Goal: Book appointment/travel/reservation

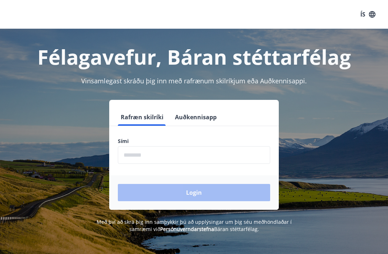
click at [178, 158] on input "phone" at bounding box center [194, 155] width 153 height 18
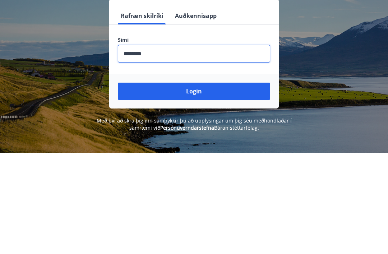
type input "********"
click at [217, 184] on button "Login" at bounding box center [194, 192] width 153 height 17
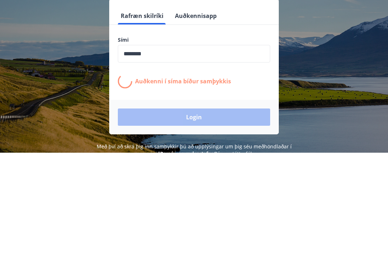
scroll to position [101, 0]
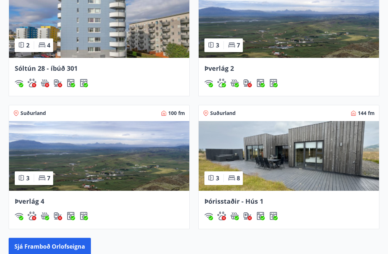
scroll to position [591, 0]
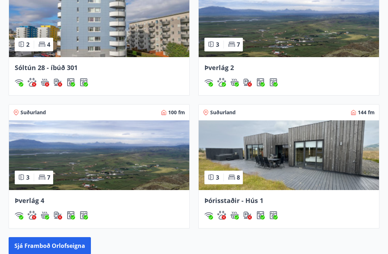
click at [228, 201] on span "Þórisstaðir - Hús 1" at bounding box center [234, 201] width 59 height 9
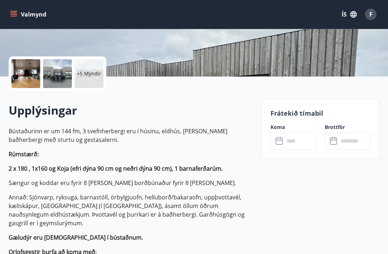
scroll to position [136, 0]
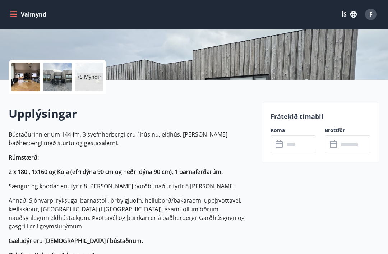
click at [291, 143] on input "text" at bounding box center [301, 145] width 32 height 18
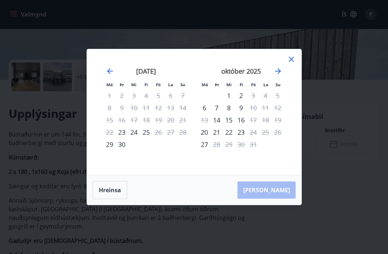
click at [277, 76] on icon "Move forward to switch to the next month." at bounding box center [278, 71] width 9 height 9
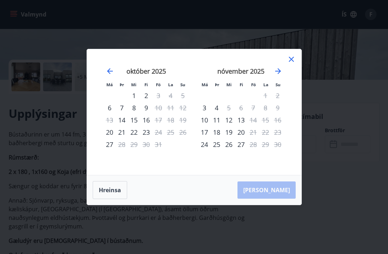
click at [274, 76] on icon "Move forward to switch to the next month." at bounding box center [278, 71] width 9 height 9
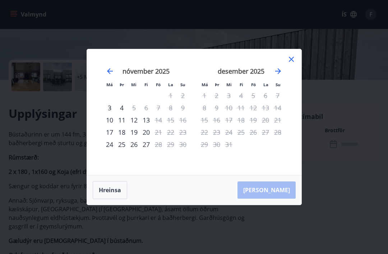
click at [276, 76] on icon "Move forward to switch to the next month." at bounding box center [278, 71] width 9 height 9
click at [287, 64] on icon at bounding box center [291, 59] width 9 height 9
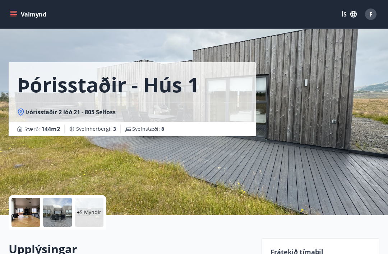
scroll to position [0, 0]
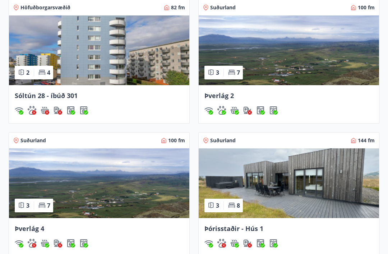
scroll to position [563, 0]
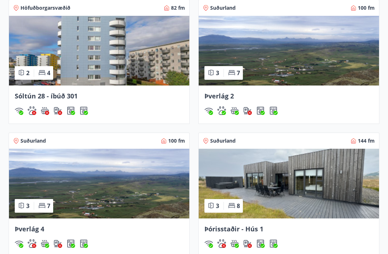
click at [225, 96] on span "Þverlág 2" at bounding box center [219, 96] width 29 height 9
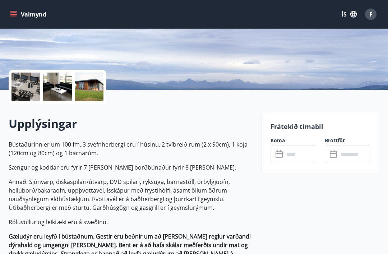
scroll to position [126, 0]
click at [292, 155] on input "text" at bounding box center [301, 155] width 32 height 18
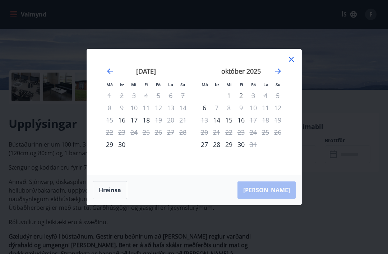
click at [274, 76] on icon "Move forward to switch to the next month." at bounding box center [278, 71] width 9 height 9
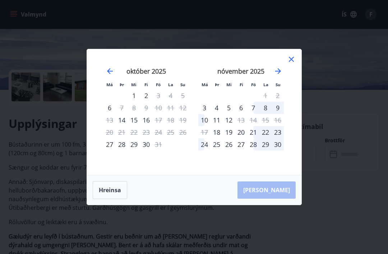
click at [290, 64] on icon at bounding box center [291, 59] width 9 height 9
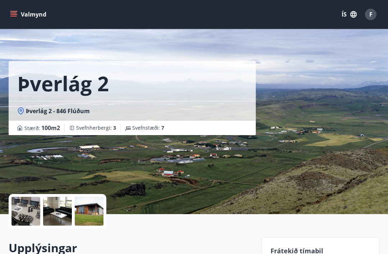
scroll to position [0, 0]
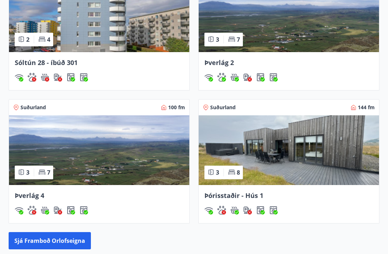
scroll to position [598, 0]
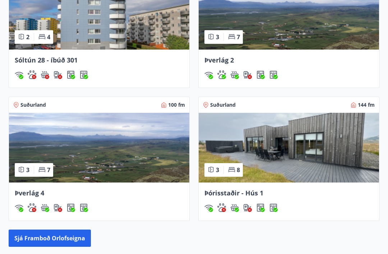
click at [35, 196] on span "Þverlág 4" at bounding box center [29, 193] width 29 height 9
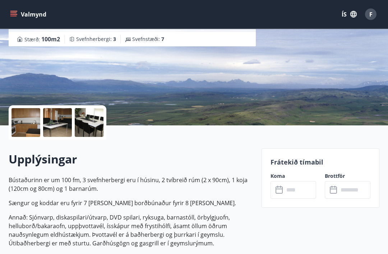
scroll to position [92, 0]
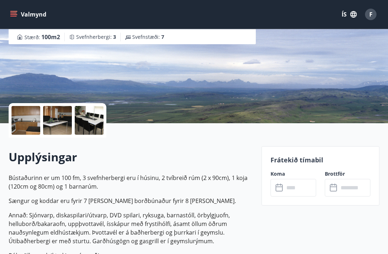
click at [286, 190] on input "text" at bounding box center [301, 188] width 32 height 18
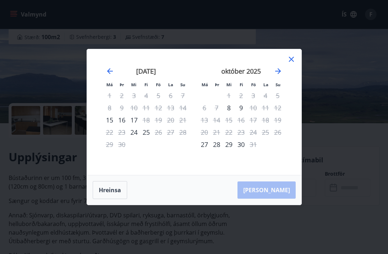
click at [278, 76] on icon "Move forward to switch to the next month." at bounding box center [278, 71] width 9 height 9
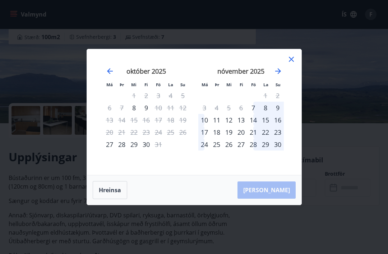
click at [290, 64] on icon at bounding box center [291, 59] width 9 height 9
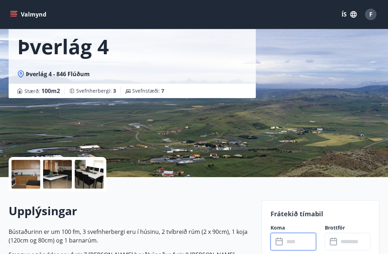
scroll to position [0, 0]
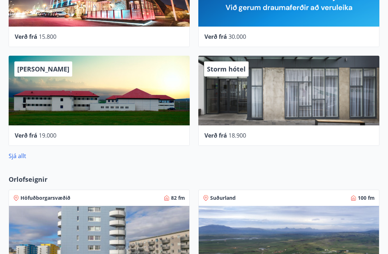
scroll to position [372, 0]
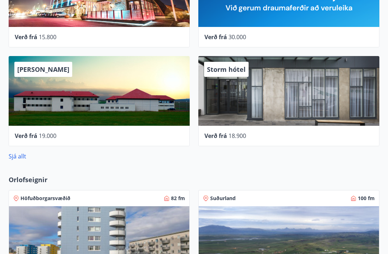
click at [231, 73] on span "Storm hótel" at bounding box center [226, 69] width 39 height 9
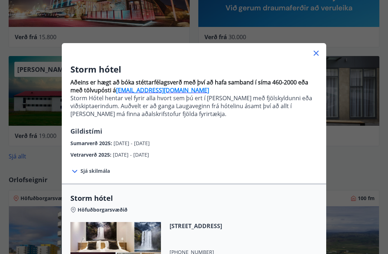
scroll to position [0, 0]
click at [315, 51] on icon at bounding box center [316, 53] width 9 height 9
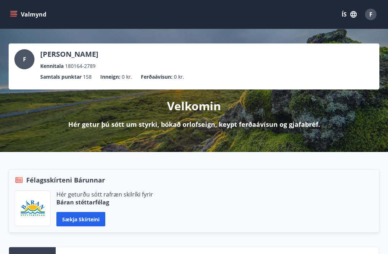
click at [371, 13] on span "F" at bounding box center [371, 14] width 3 height 8
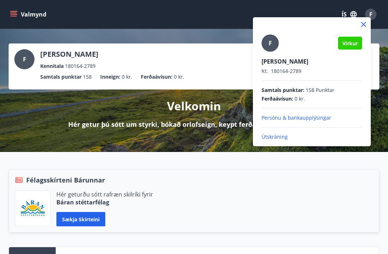
click at [277, 136] on p "Útskráning" at bounding box center [312, 136] width 101 height 7
